Goal: Task Accomplishment & Management: Manage account settings

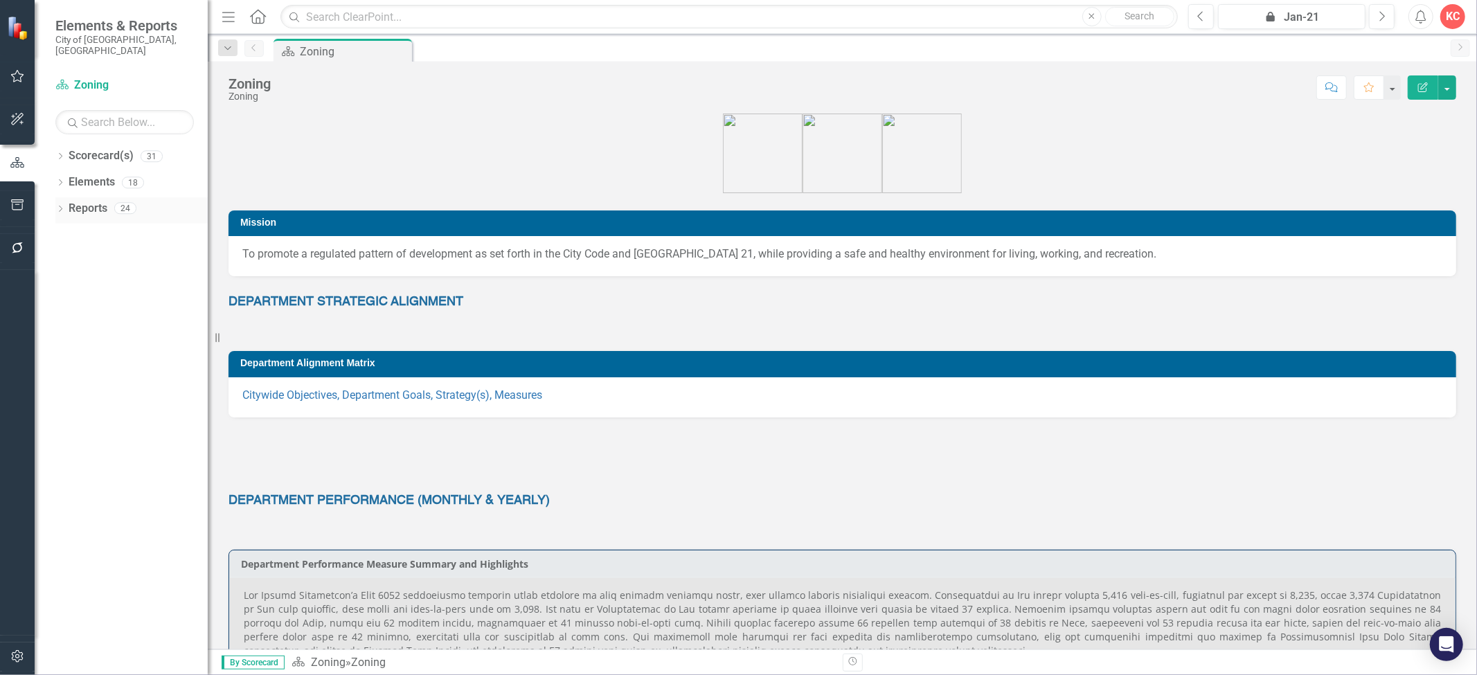
click at [84, 201] on link "Reports" at bounding box center [88, 209] width 39 height 16
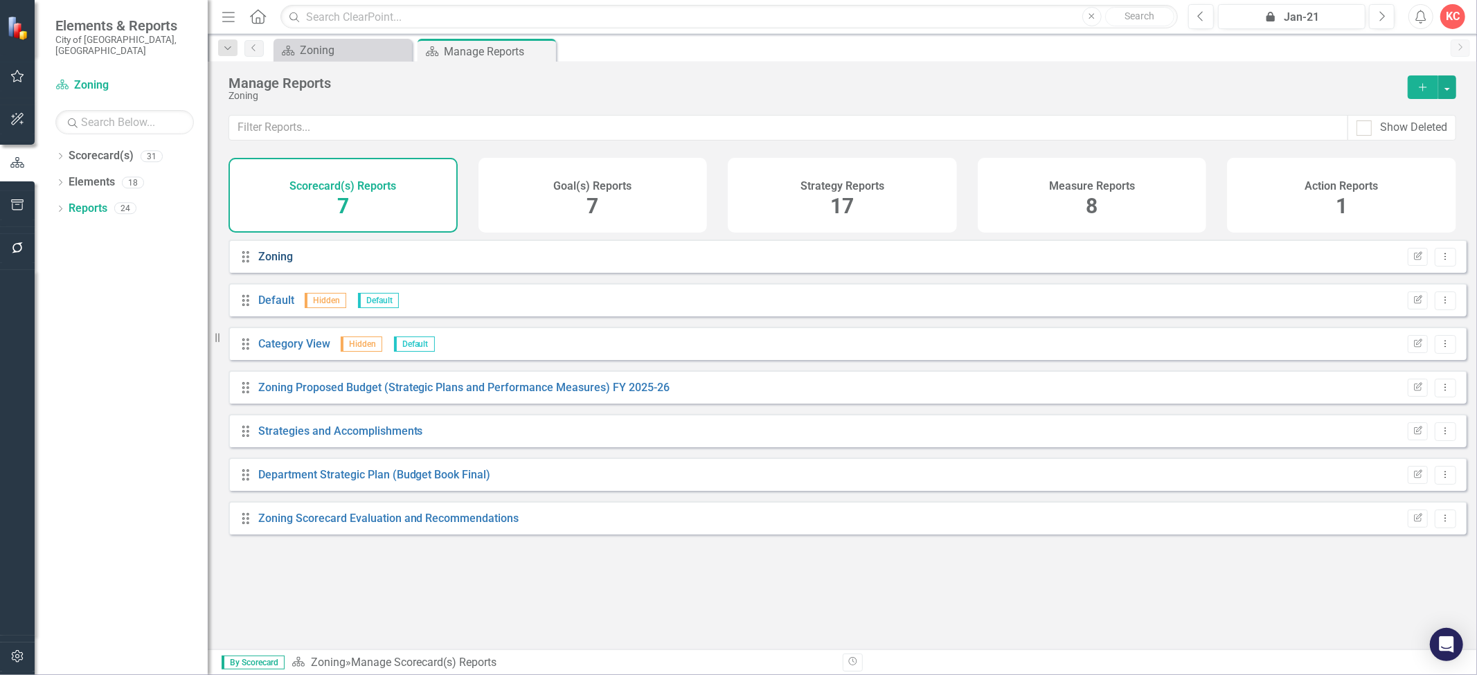
click at [276, 263] on link "Zoning" at bounding box center [275, 256] width 35 height 13
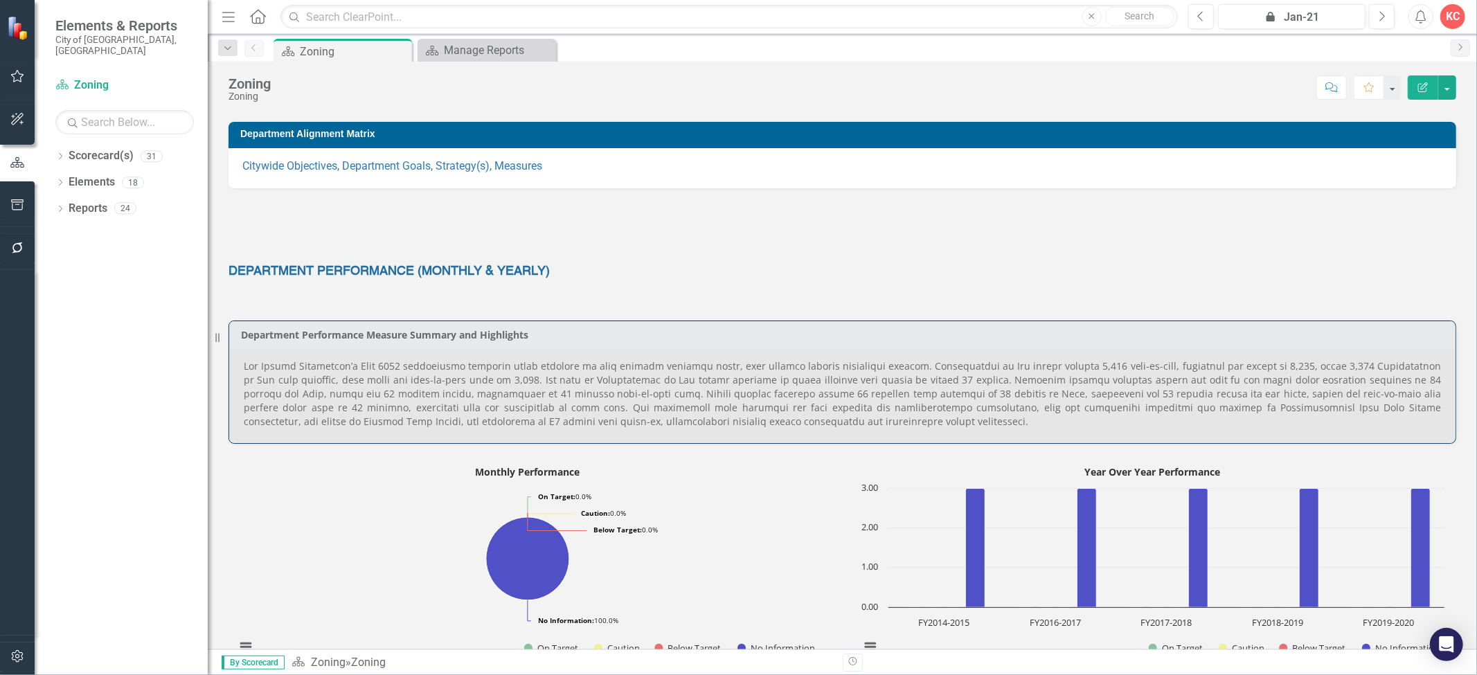
scroll to position [154, 0]
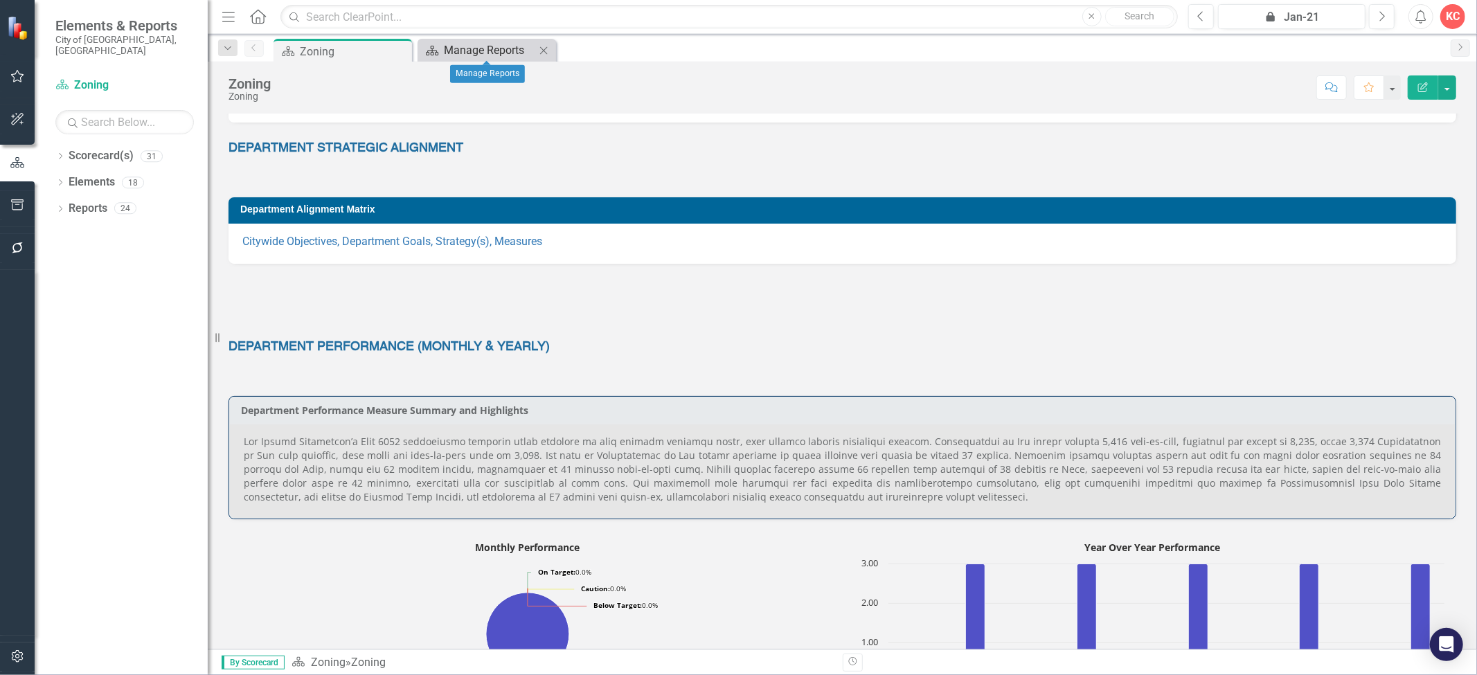
click at [480, 44] on div "Manage Reports" at bounding box center [489, 50] width 91 height 17
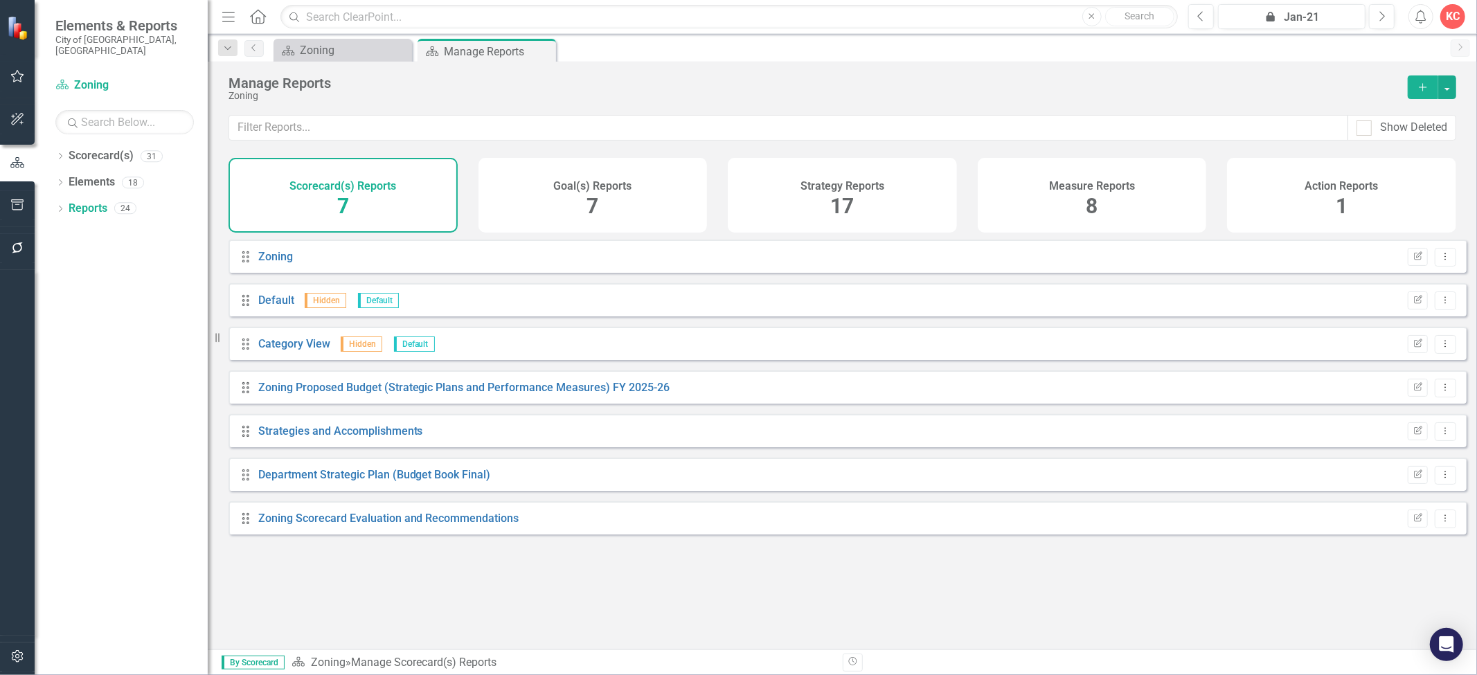
click at [1098, 188] on h4 "Measure Reports" at bounding box center [1092, 186] width 86 height 12
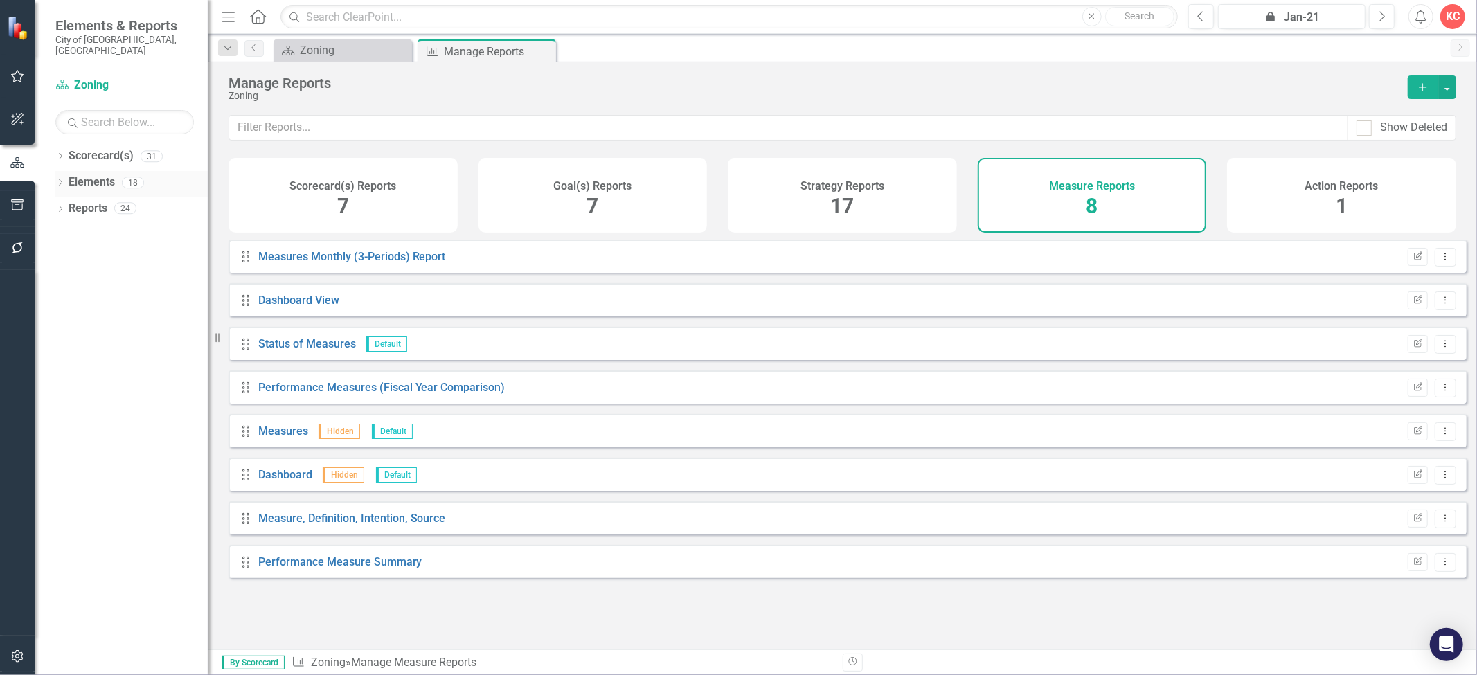
click at [85, 174] on link "Elements" at bounding box center [92, 182] width 46 height 16
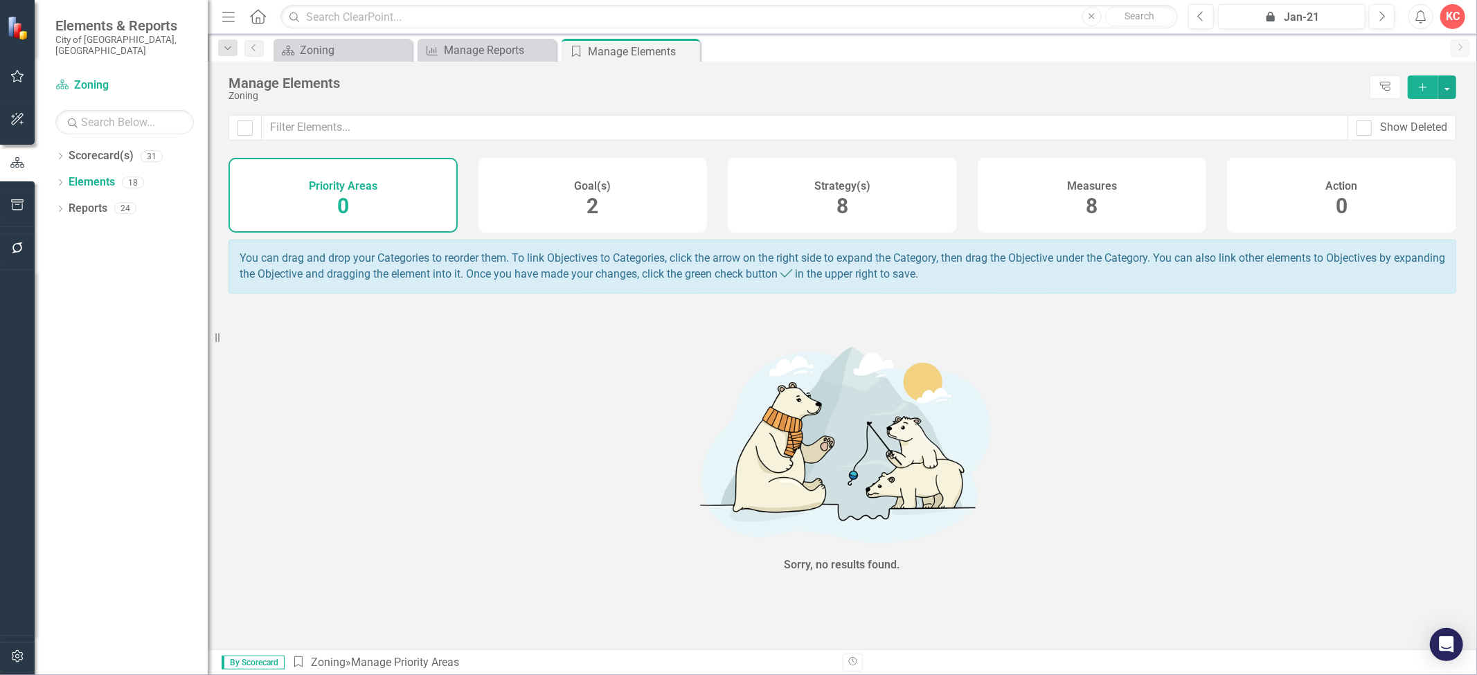
click at [1084, 181] on h4 "Measures" at bounding box center [1092, 186] width 50 height 12
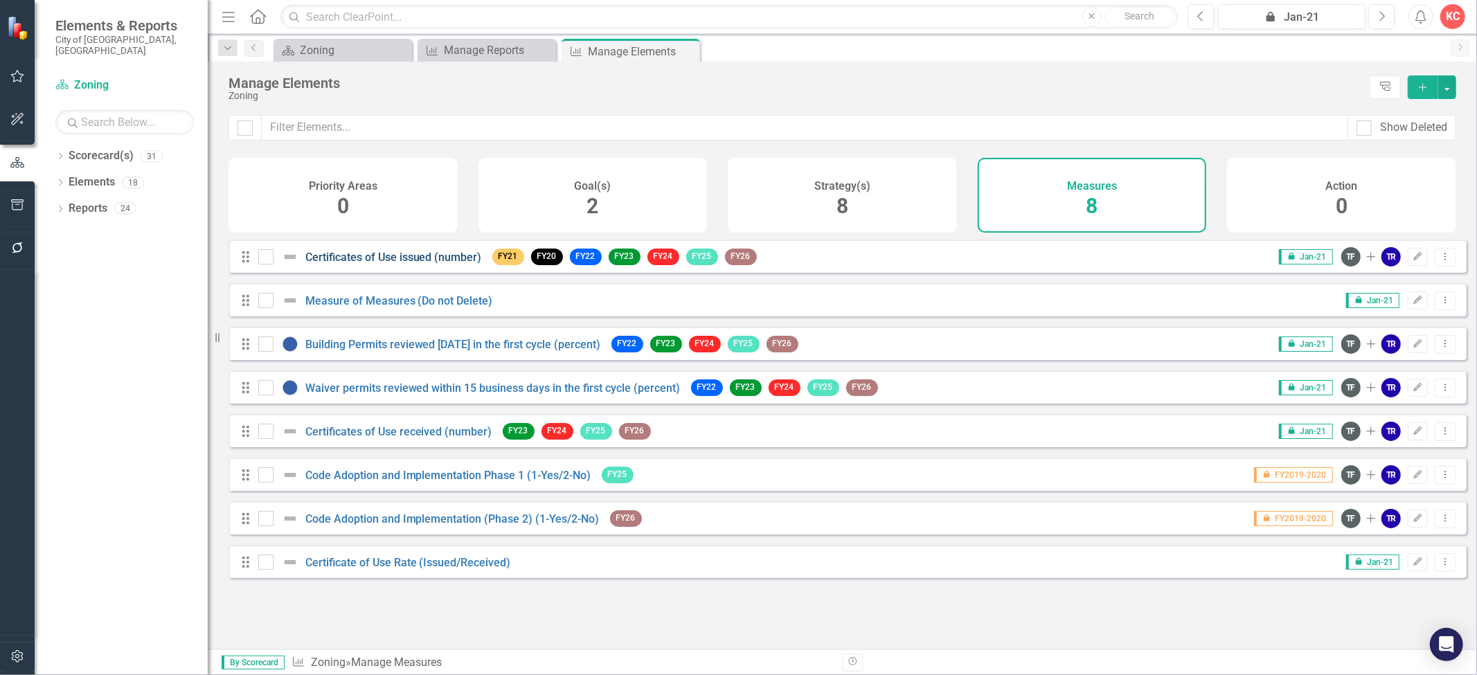
click at [333, 264] on link "Certificates of Use issued (number)" at bounding box center [393, 257] width 177 height 13
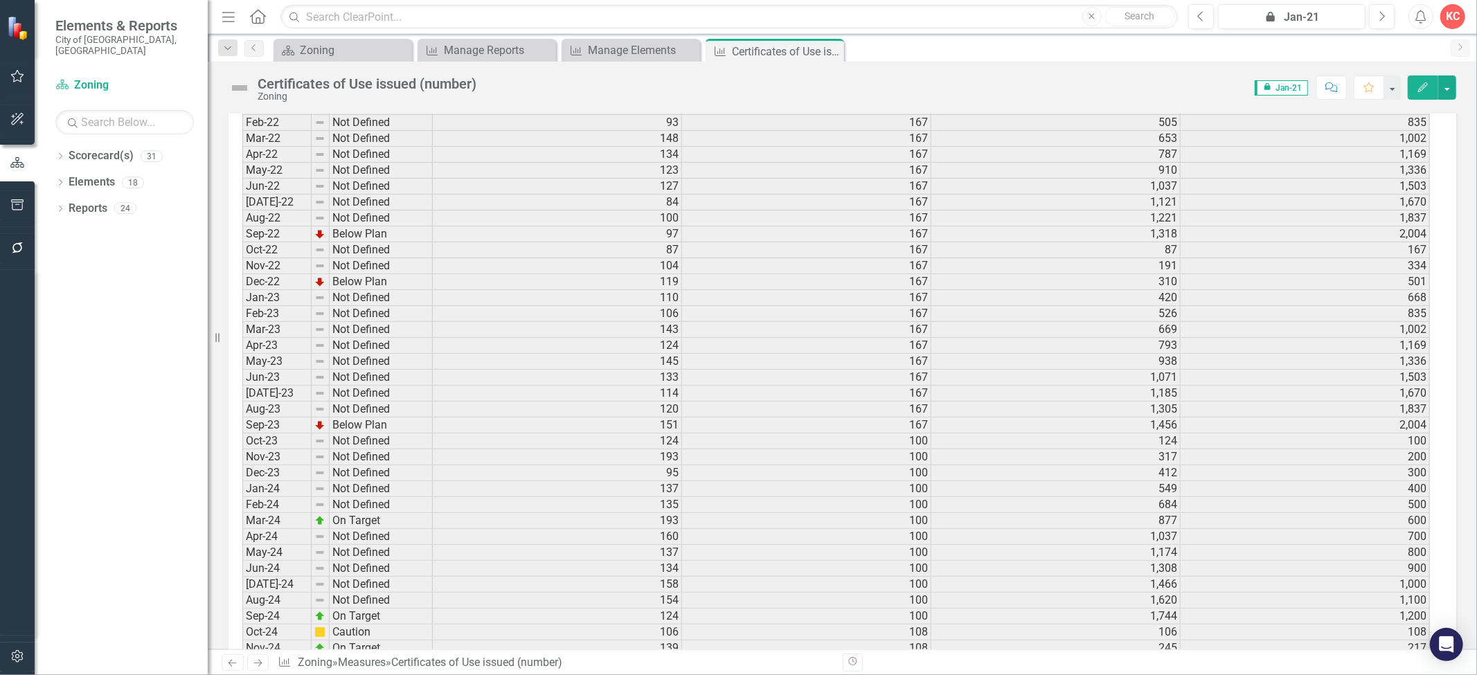
scroll to position [1841, 0]
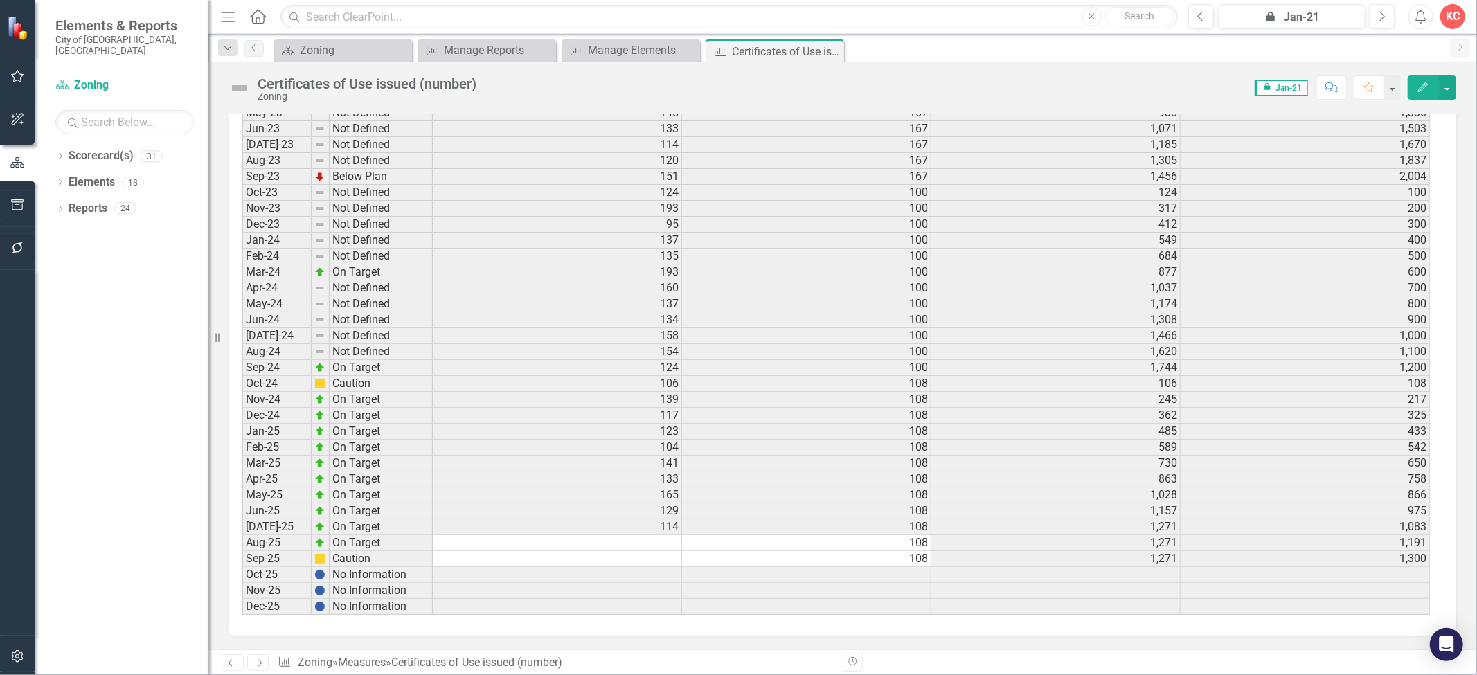
click at [646, 535] on td at bounding box center [557, 543] width 249 height 16
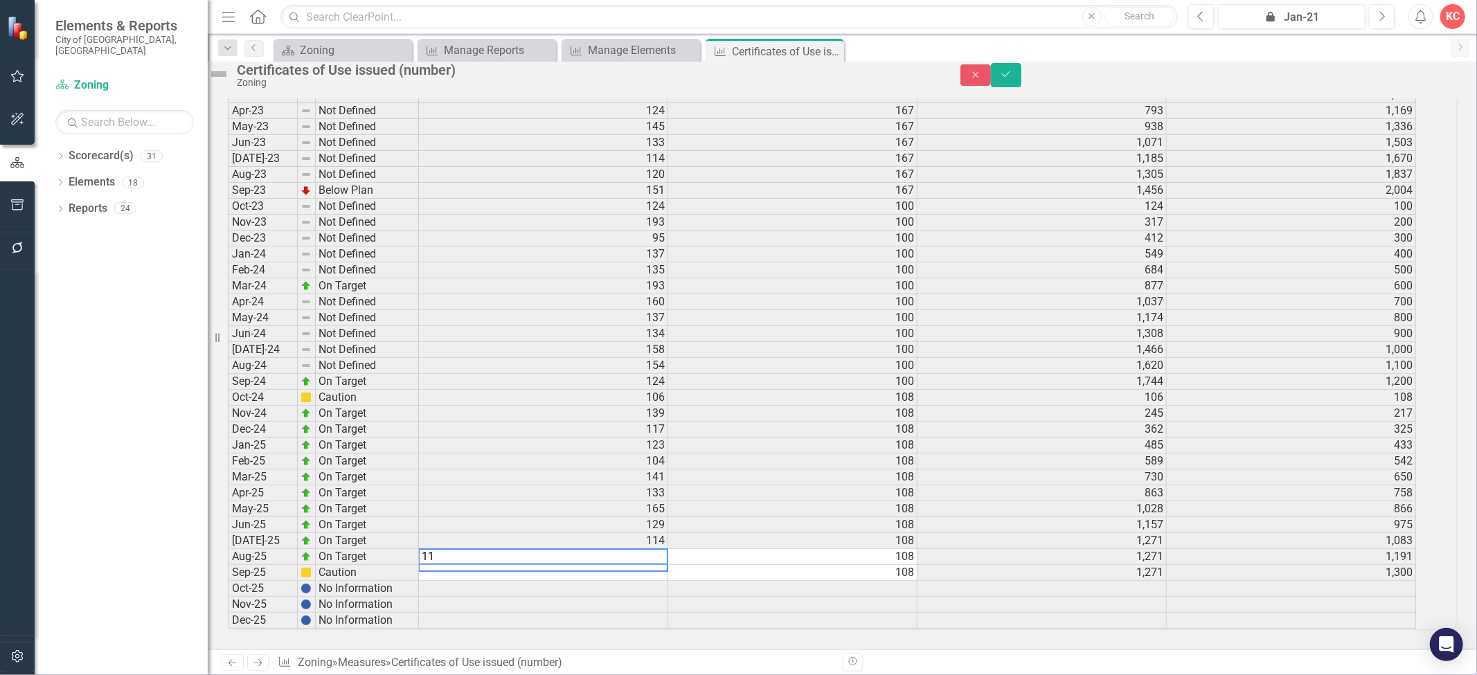
type textarea "111"
click at [1021, 79] on button "Save" at bounding box center [1006, 75] width 30 height 24
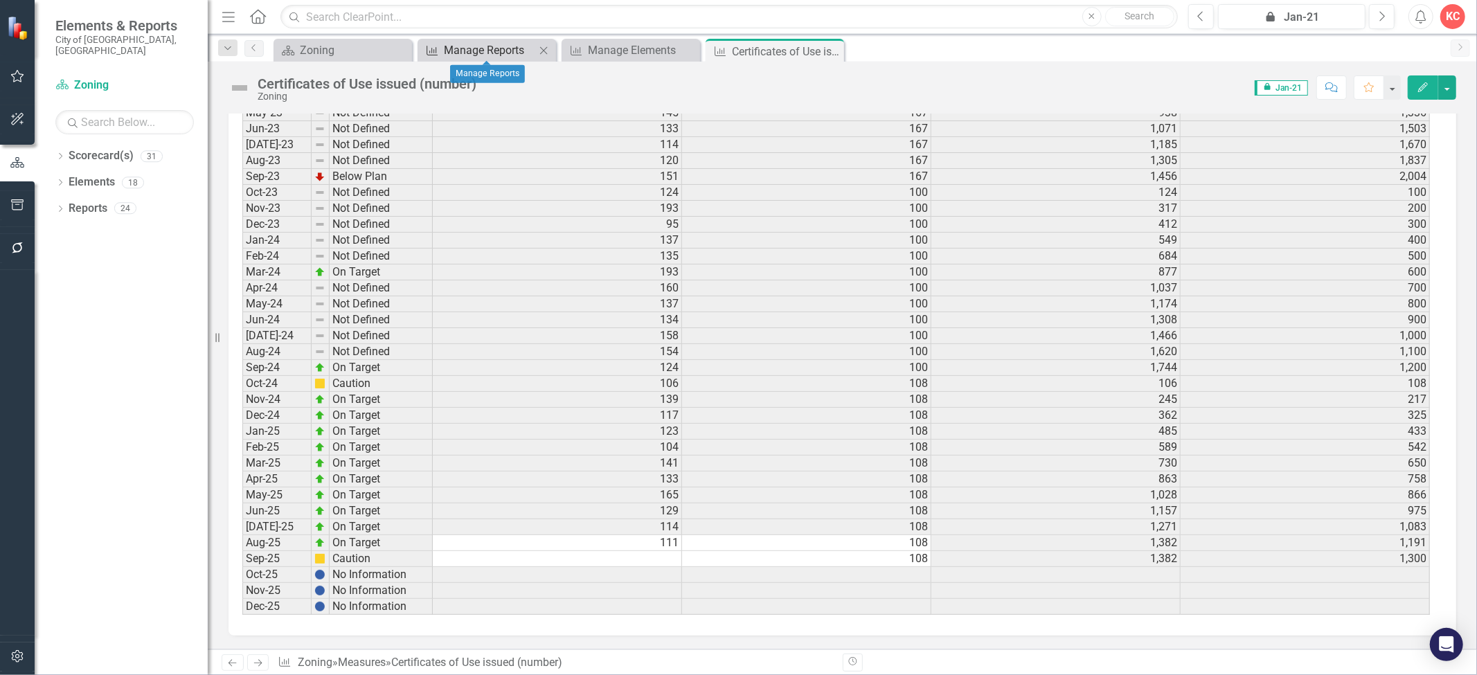
click at [498, 47] on div "Manage Reports" at bounding box center [489, 50] width 91 height 17
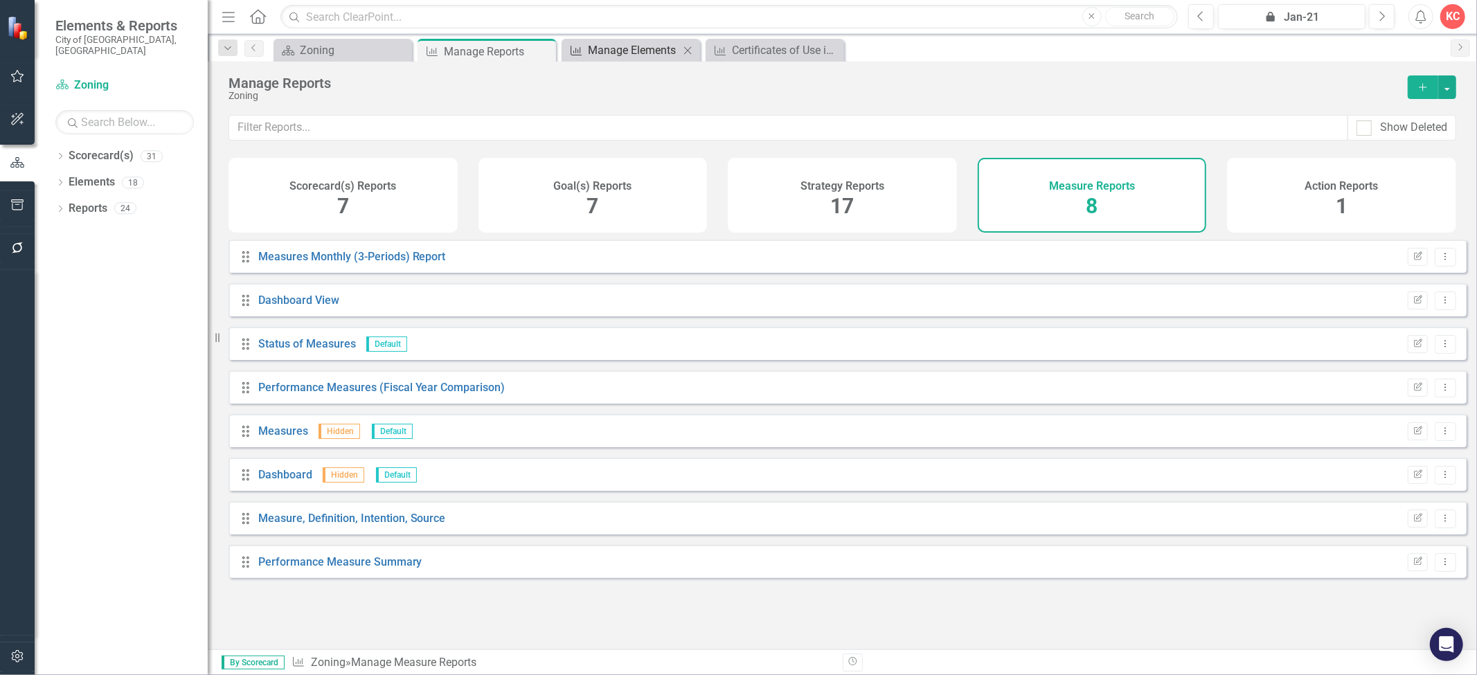
click at [642, 49] on div "Manage Elements" at bounding box center [633, 50] width 91 height 17
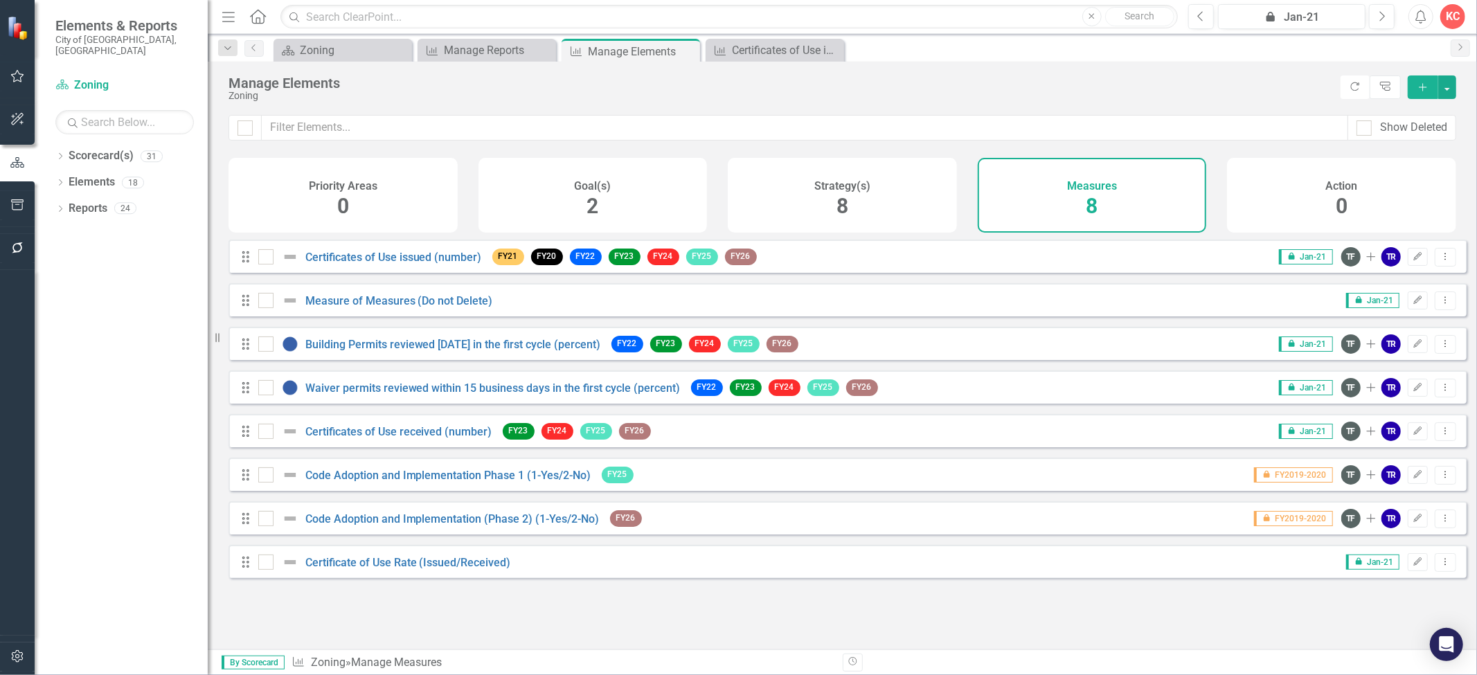
click at [377, 432] on div "Certificates of Use received (number)" at bounding box center [376, 431] width 237 height 17
click at [377, 438] on link "Certificates of Use received (number)" at bounding box center [398, 431] width 187 height 13
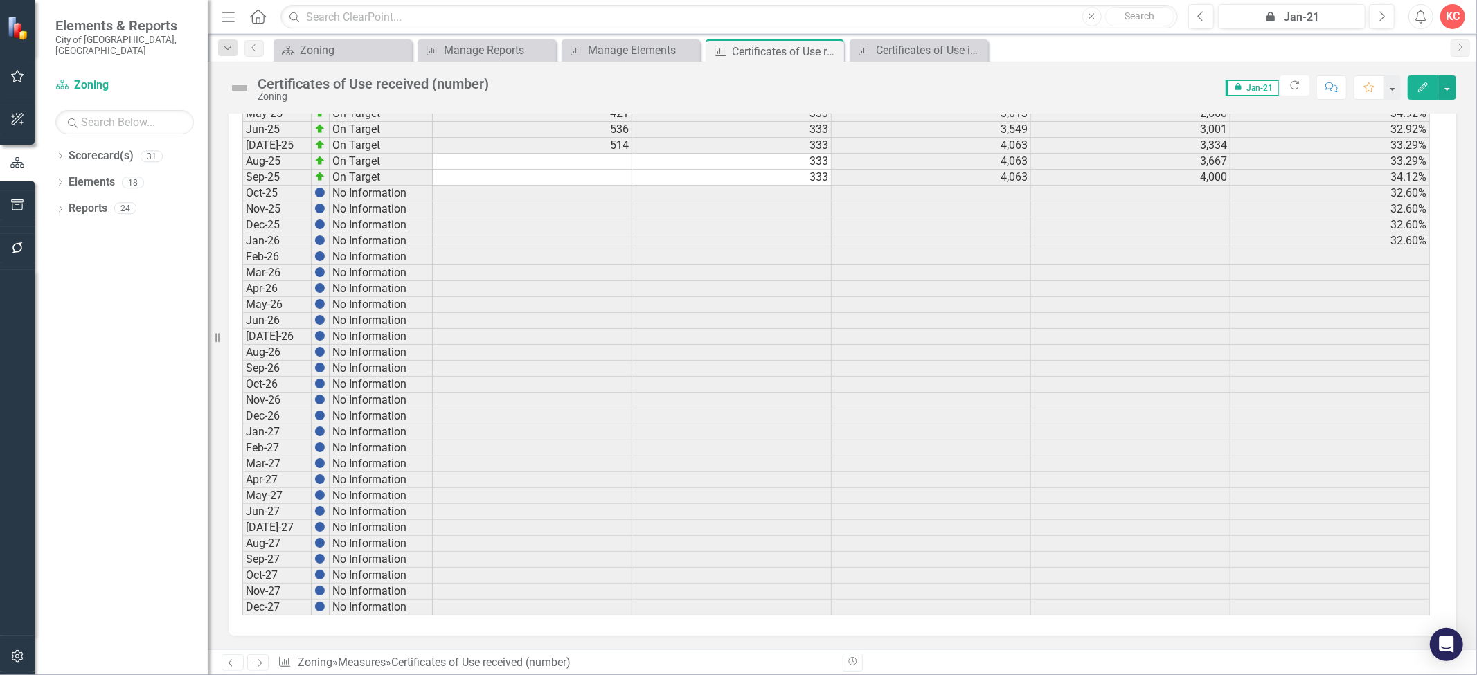
scroll to position [2972, 0]
click at [622, 163] on td at bounding box center [532, 162] width 199 height 16
click at [624, 163] on td at bounding box center [532, 162] width 199 height 16
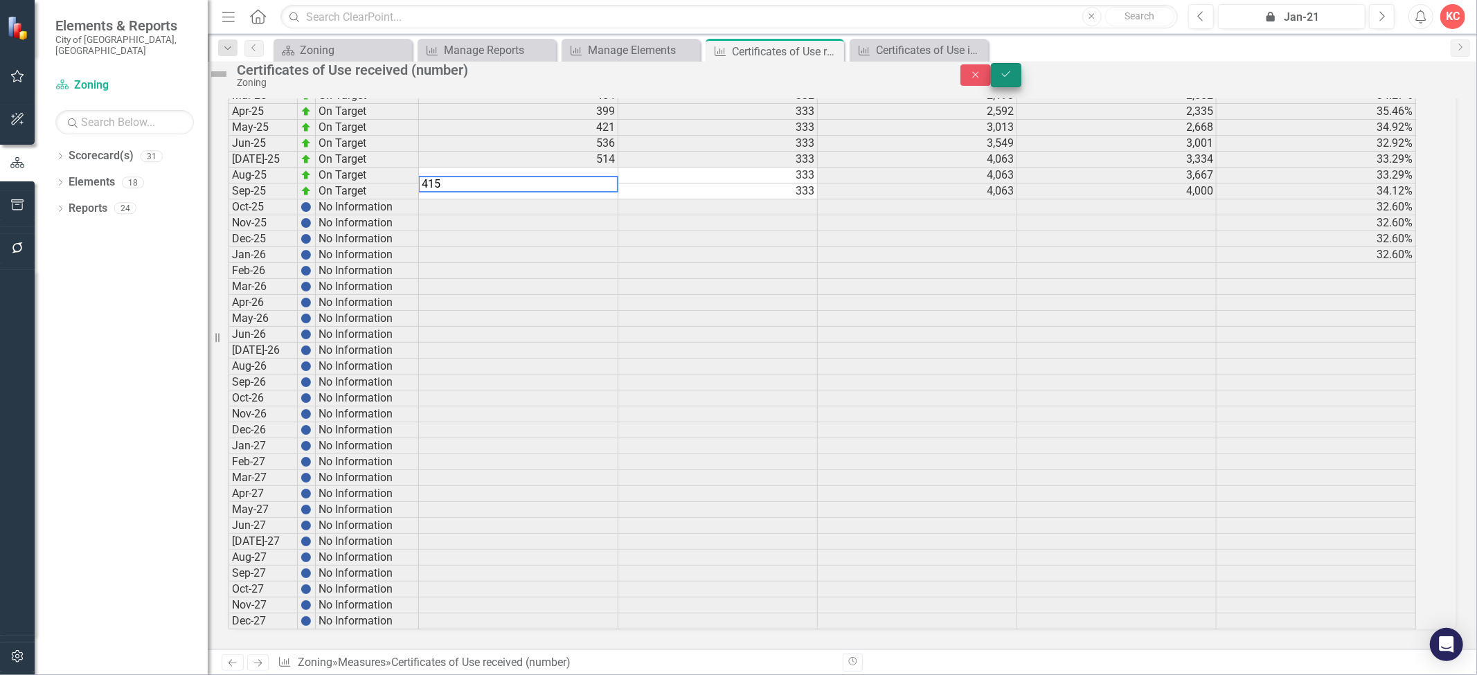
type textarea "415"
click at [1021, 80] on button "Save" at bounding box center [1006, 75] width 30 height 24
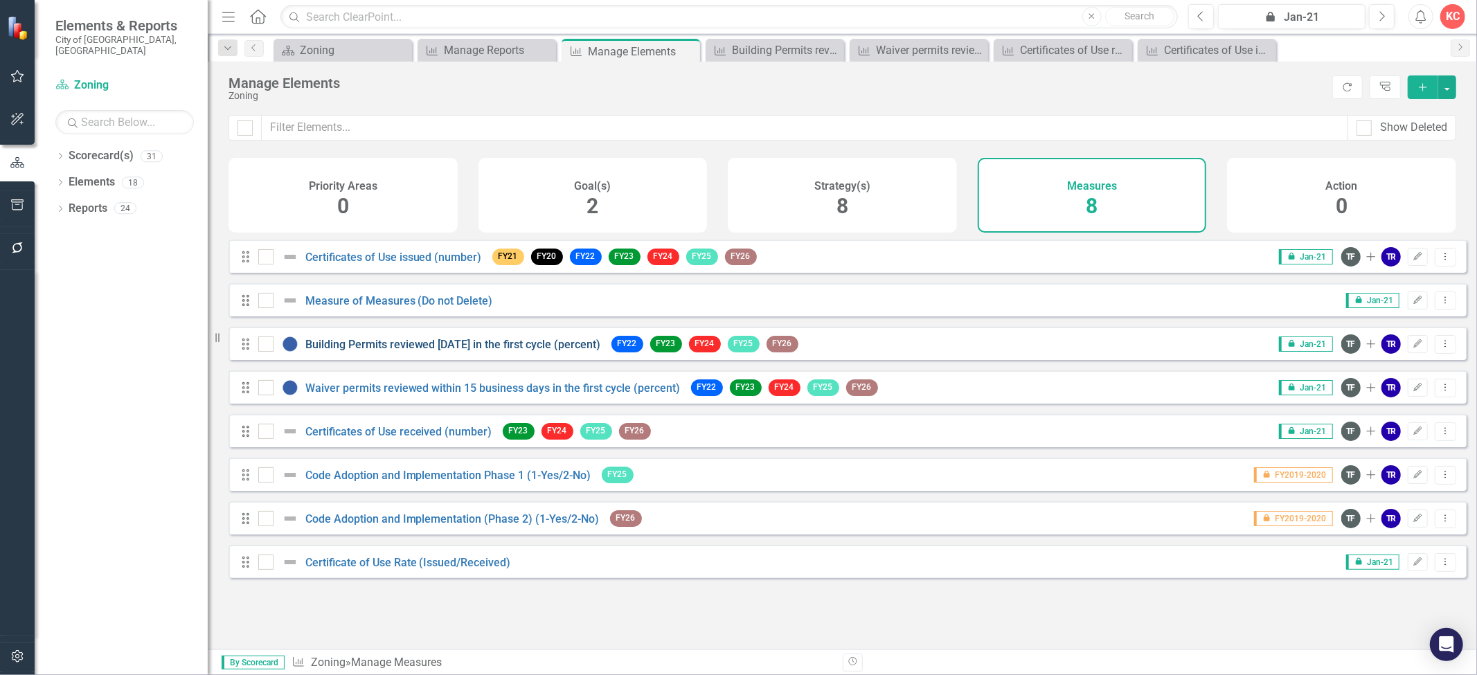
click at [402, 351] on link "Building Permits reviewed [DATE] in the first cycle (percent)" at bounding box center [453, 344] width 296 height 13
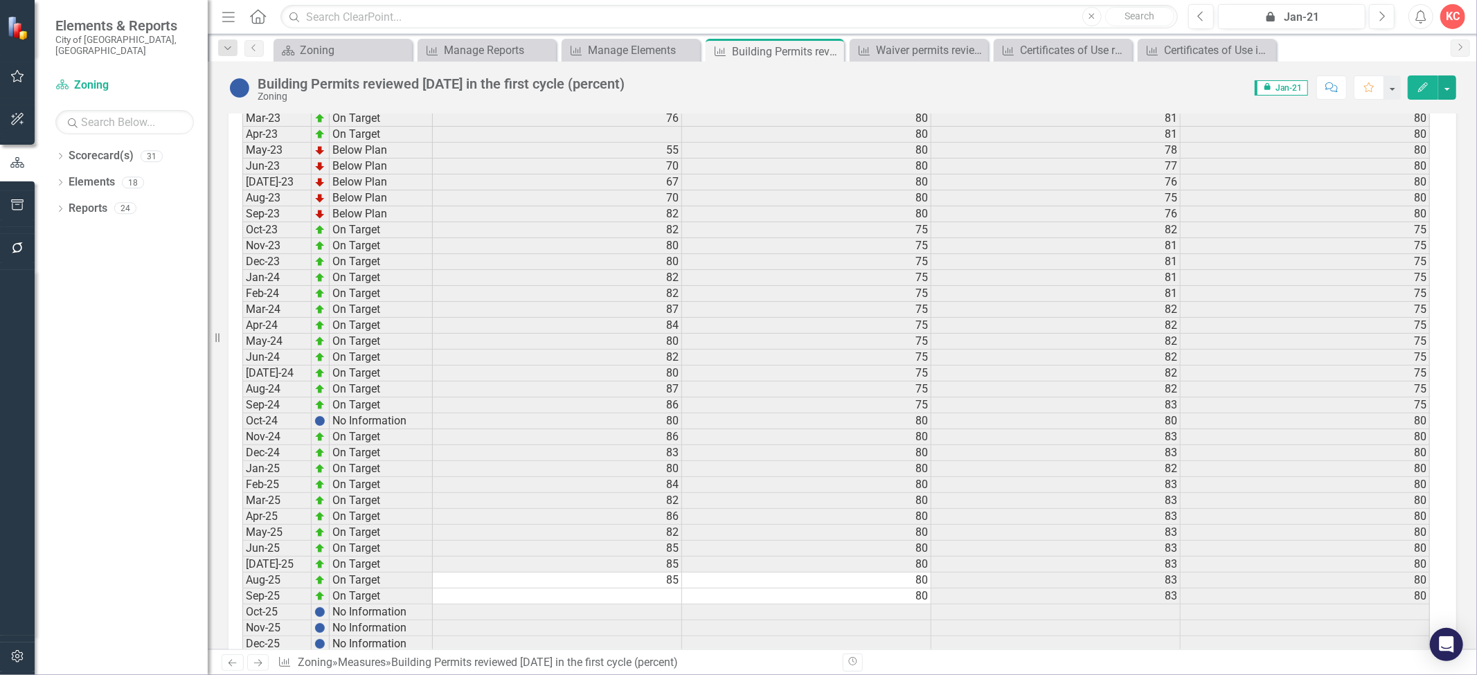
scroll to position [1766, 0]
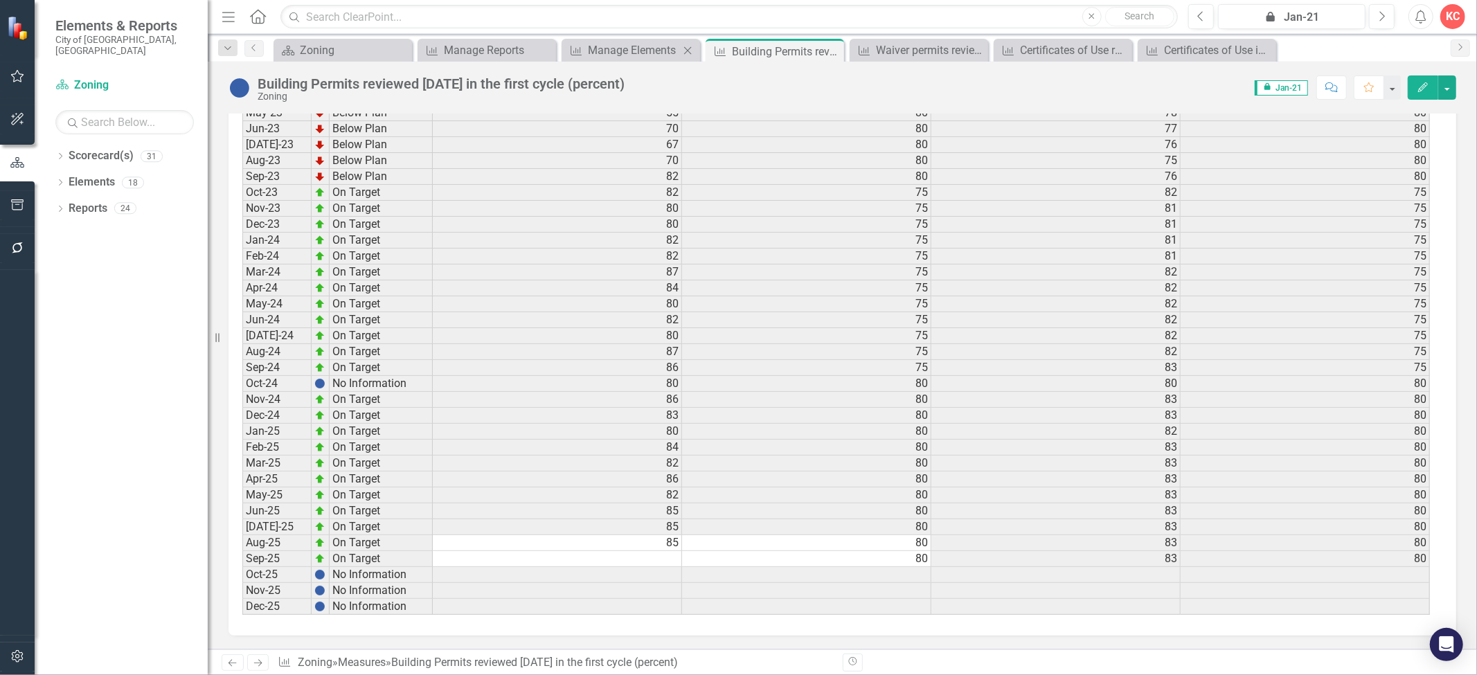
click at [625, 60] on body "Elements & Reports City of Miami, FL Scorecard(s) Zoning Search Dropdown Scorec…" at bounding box center [738, 337] width 1477 height 675
click at [625, 58] on div "Manage Elements" at bounding box center [633, 50] width 91 height 17
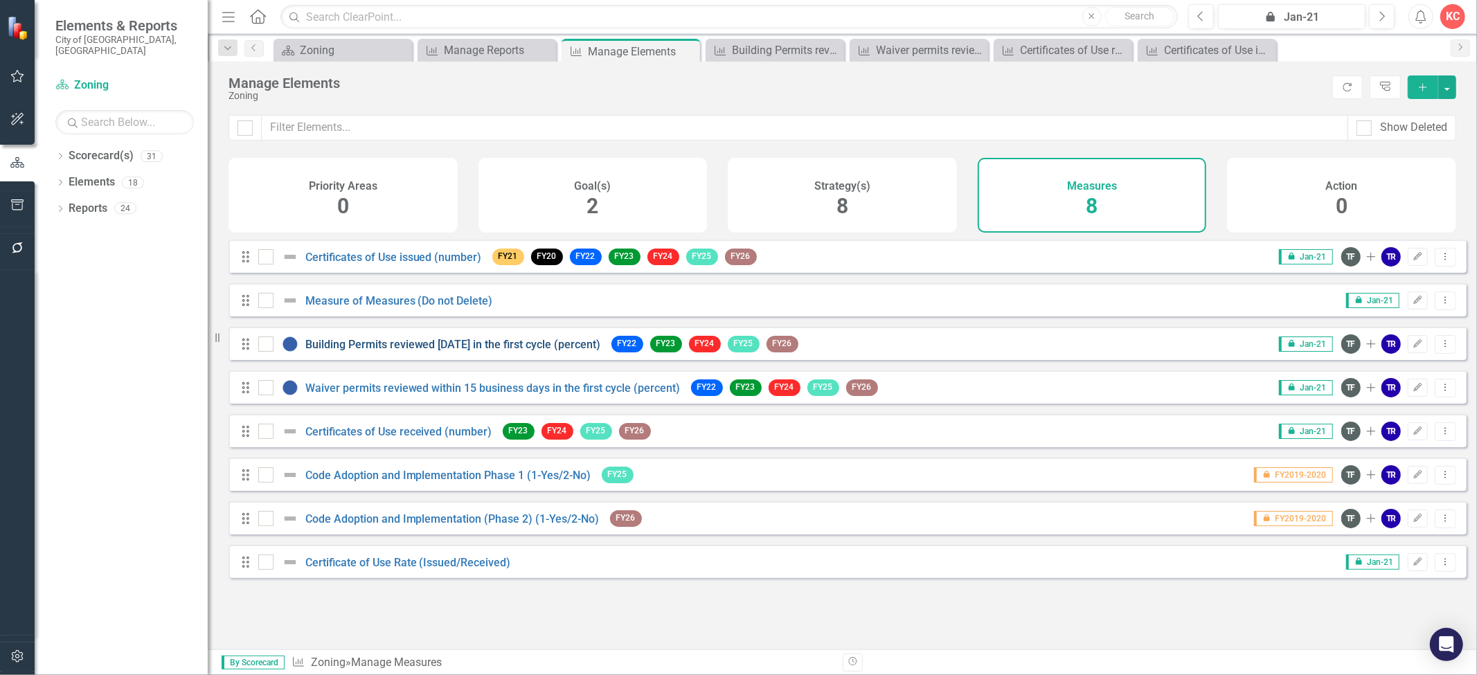
click at [468, 350] on link "Building Permits reviewed [DATE] in the first cycle (percent)" at bounding box center [453, 344] width 296 height 13
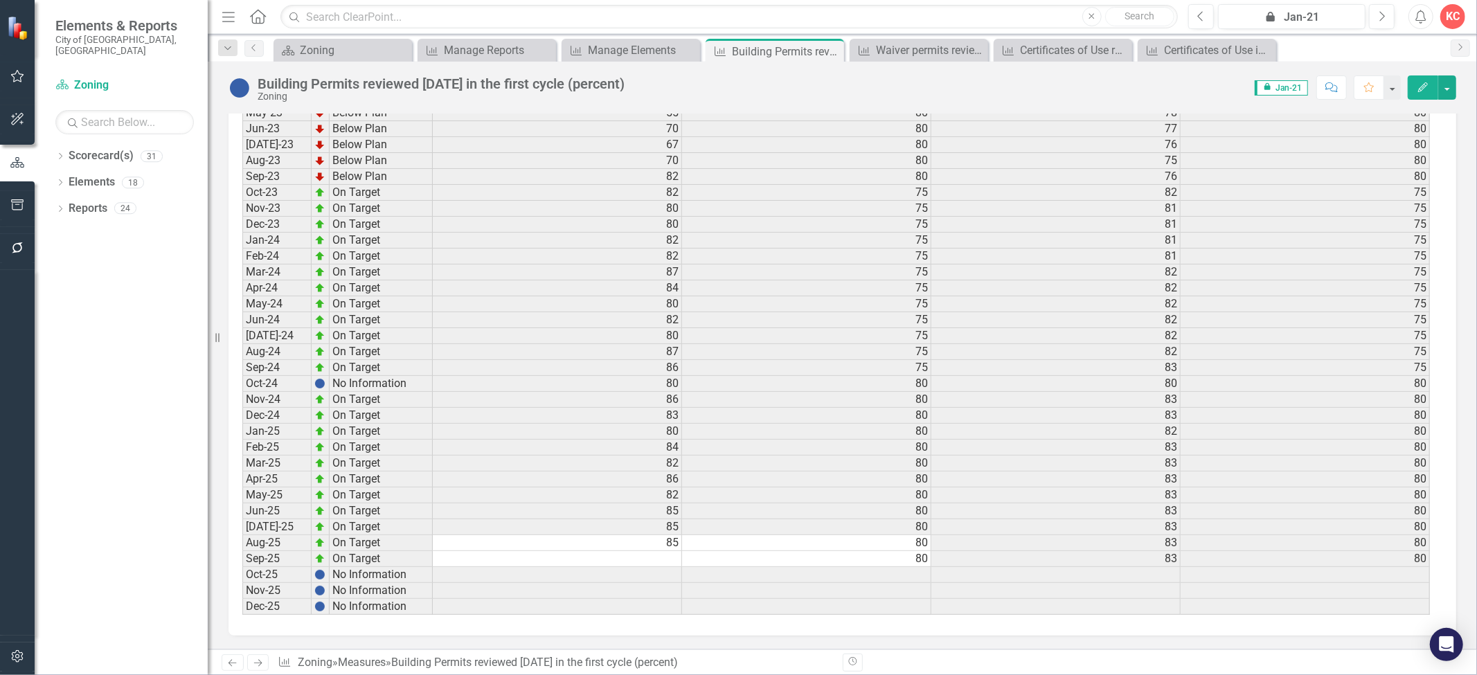
click at [626, 37] on div "Menu Home Search Close Search Previous icon.lock Jan-21 Next Alerts KC User Edi…" at bounding box center [842, 337] width 1269 height 675
